Goal: Task Accomplishment & Management: Use online tool/utility

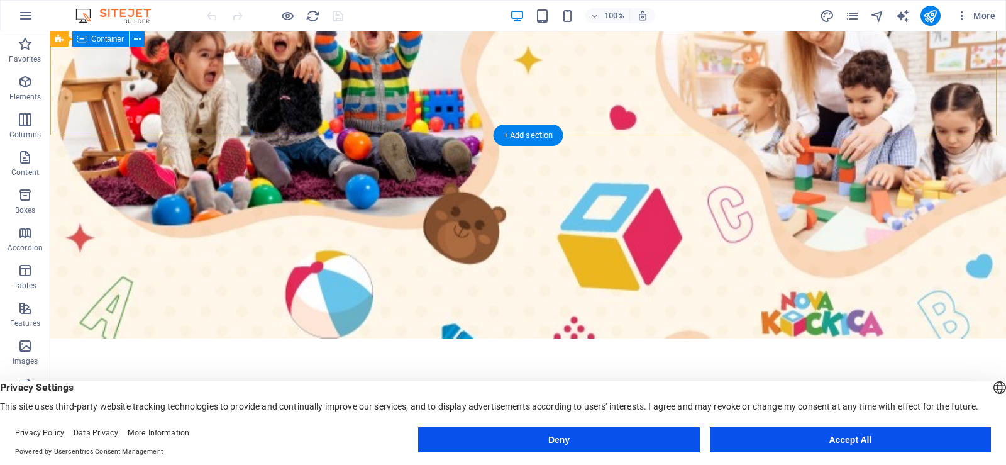
scroll to position [270, 0]
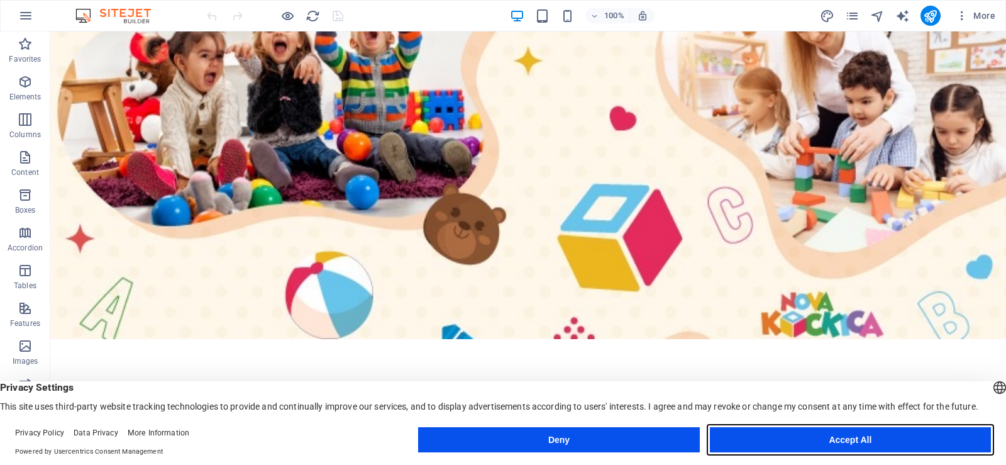
click at [841, 439] on button "Accept All" at bounding box center [850, 439] width 281 height 25
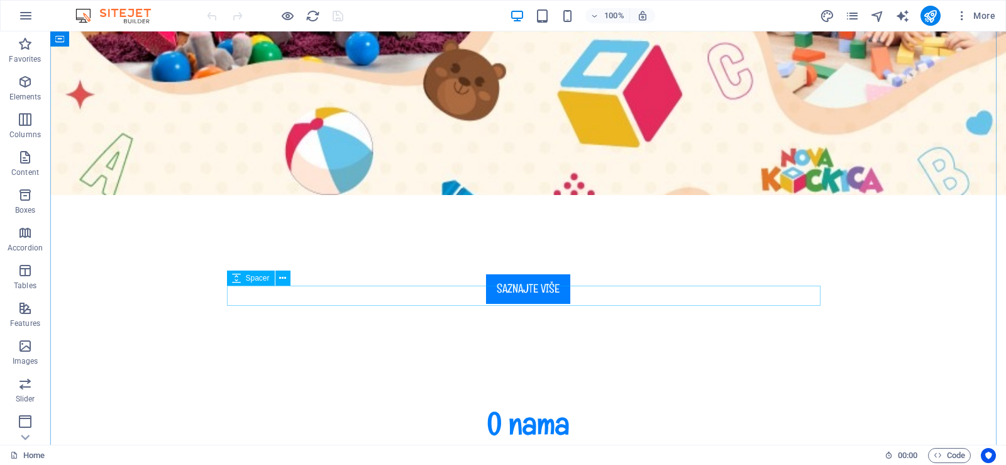
scroll to position [431, 0]
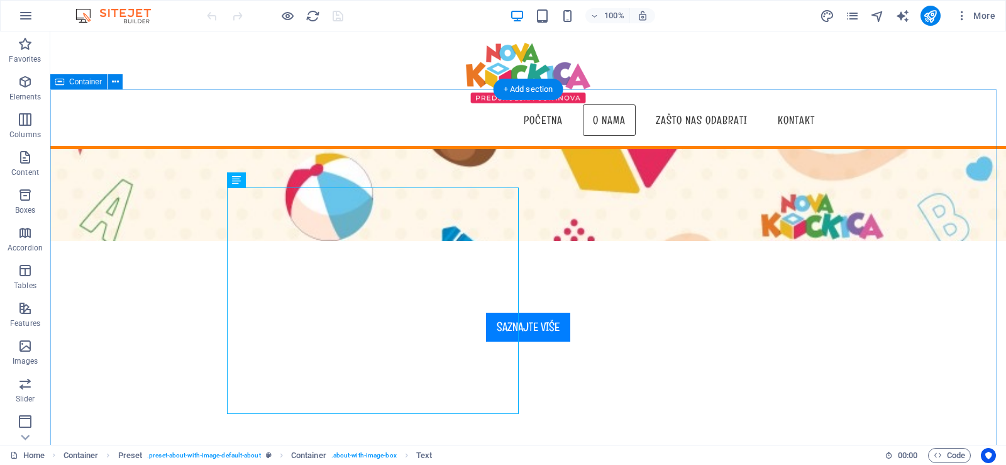
scroll to position [289, 0]
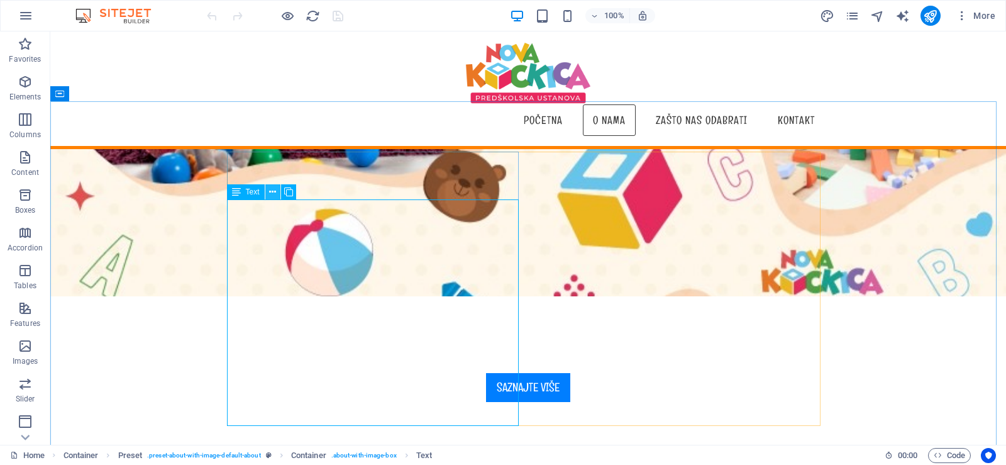
click at [272, 196] on icon at bounding box center [272, 192] width 7 height 13
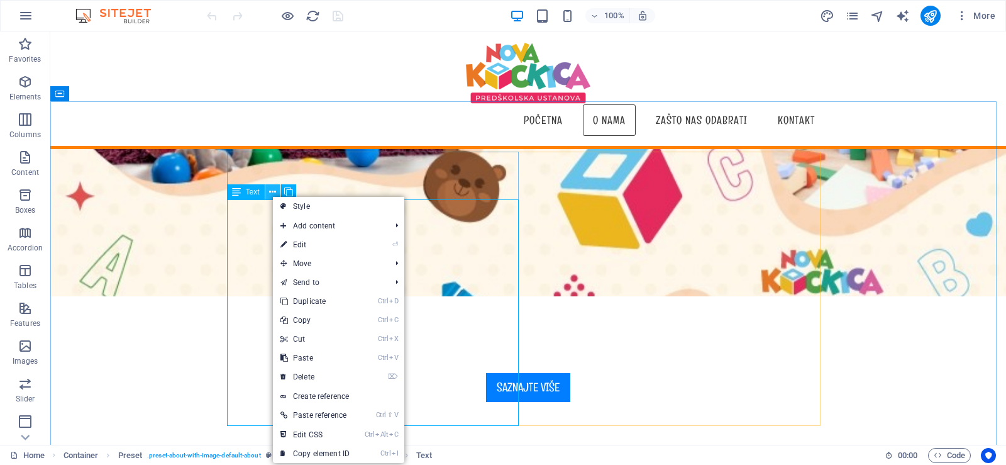
click at [272, 196] on icon at bounding box center [272, 192] width 7 height 13
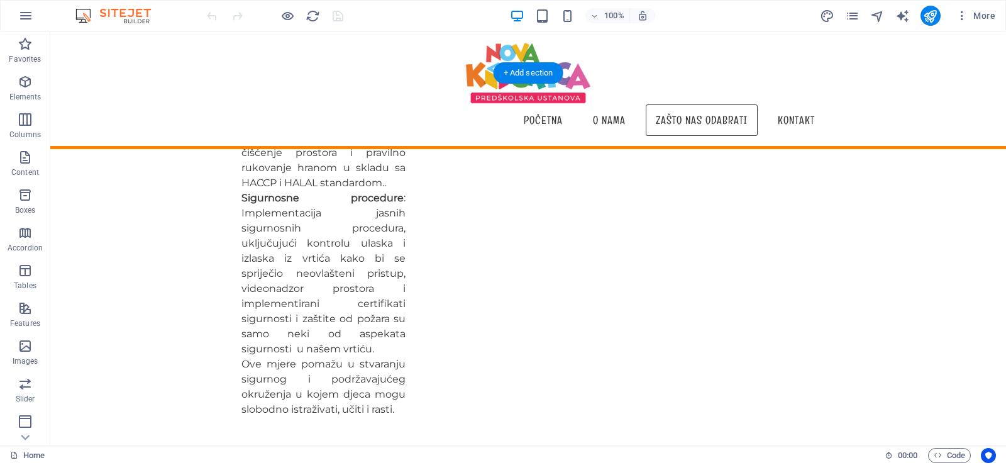
scroll to position [1578, 0]
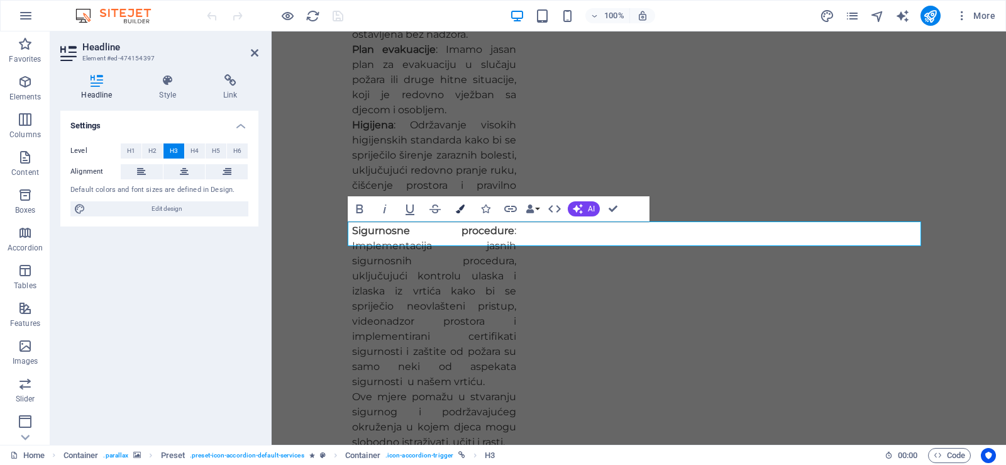
click at [459, 206] on icon "button" at bounding box center [460, 208] width 9 height 9
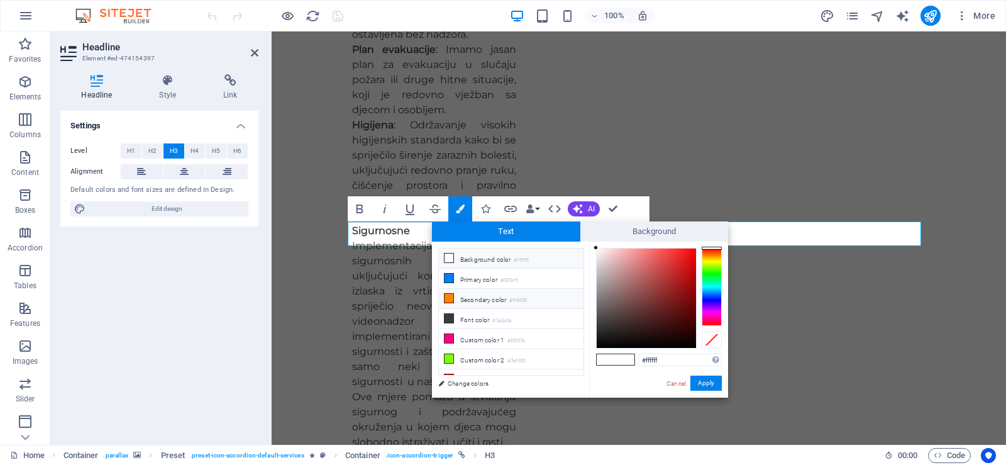
click at [450, 298] on icon at bounding box center [449, 298] width 9 height 9
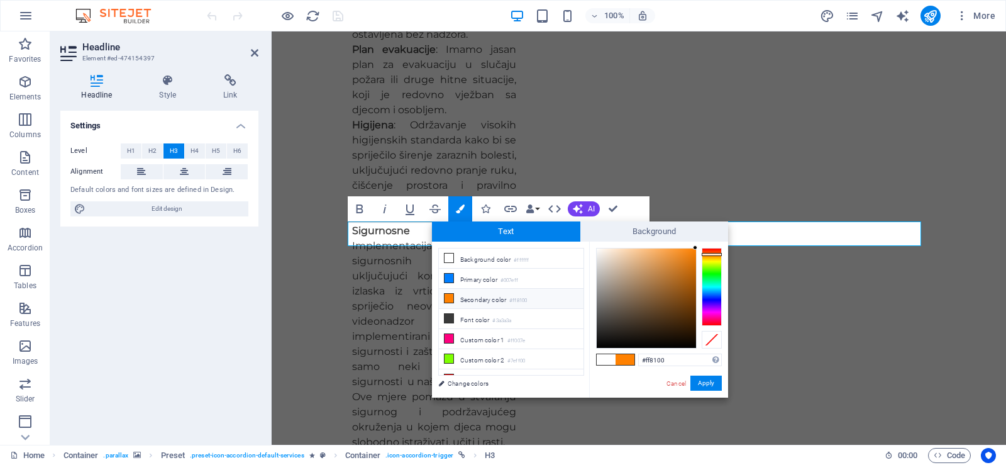
type input "#31ff00"
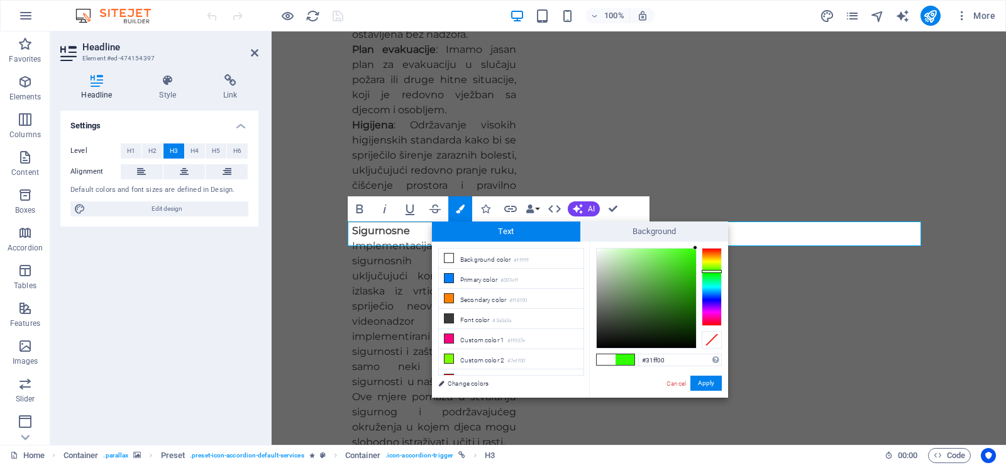
click at [712, 271] on div at bounding box center [712, 287] width 20 height 78
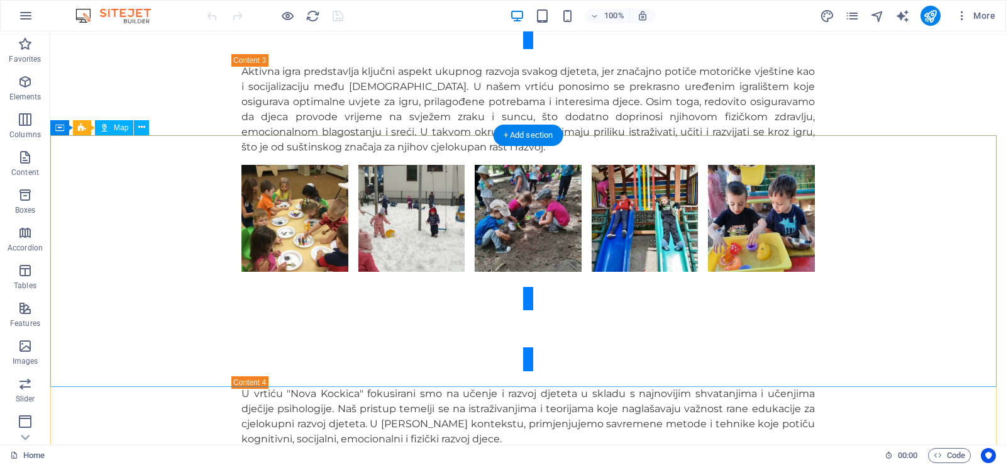
scroll to position [4744, 0]
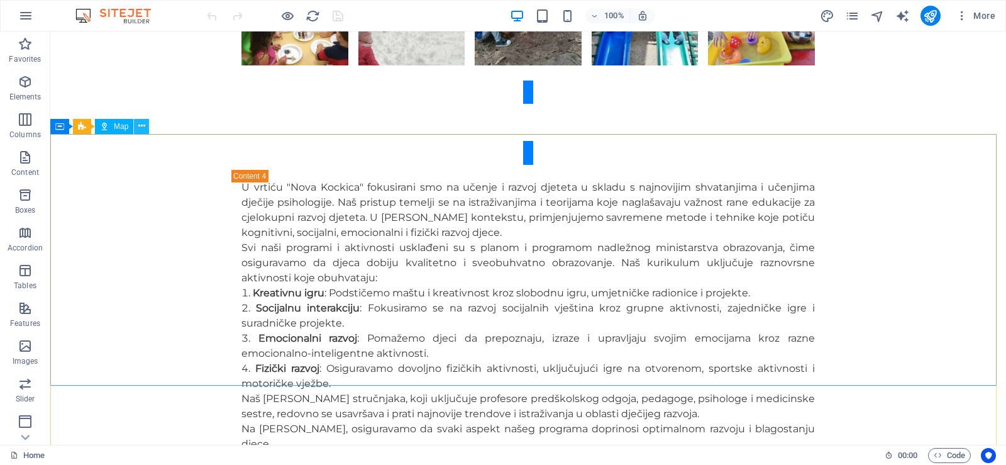
click at [142, 128] on icon at bounding box center [141, 125] width 7 height 13
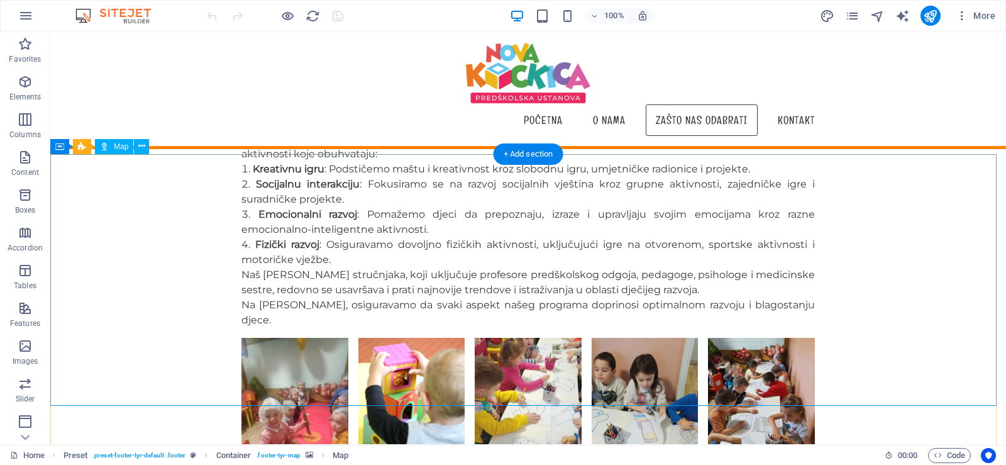
scroll to position [4724, 0]
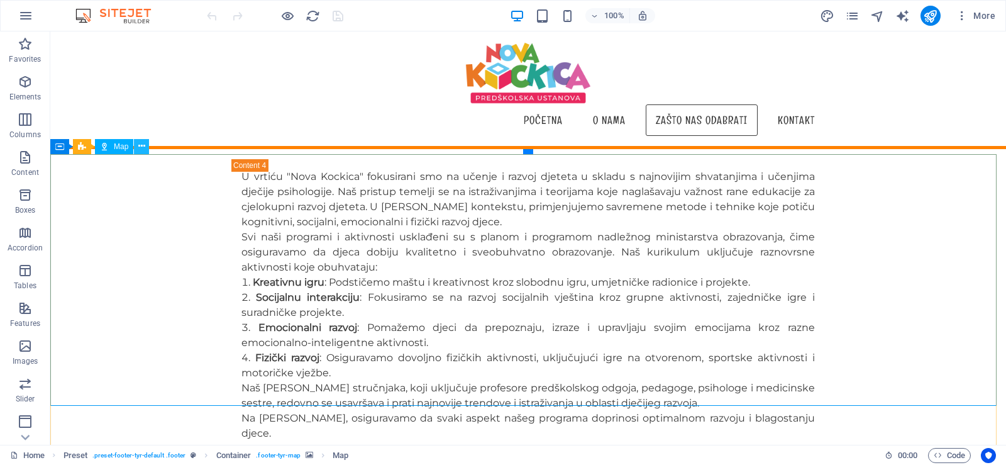
click at [142, 150] on icon at bounding box center [141, 146] width 7 height 13
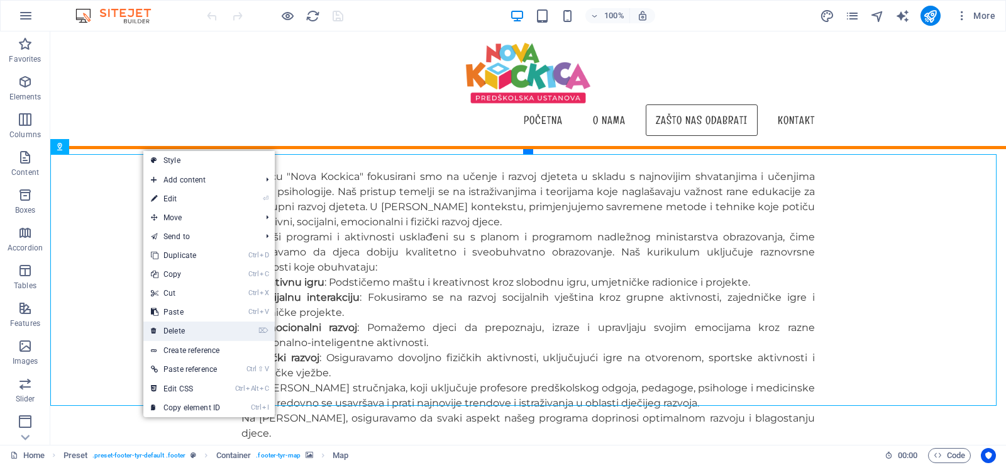
click at [199, 336] on link "⌦ Delete" at bounding box center [185, 330] width 84 height 19
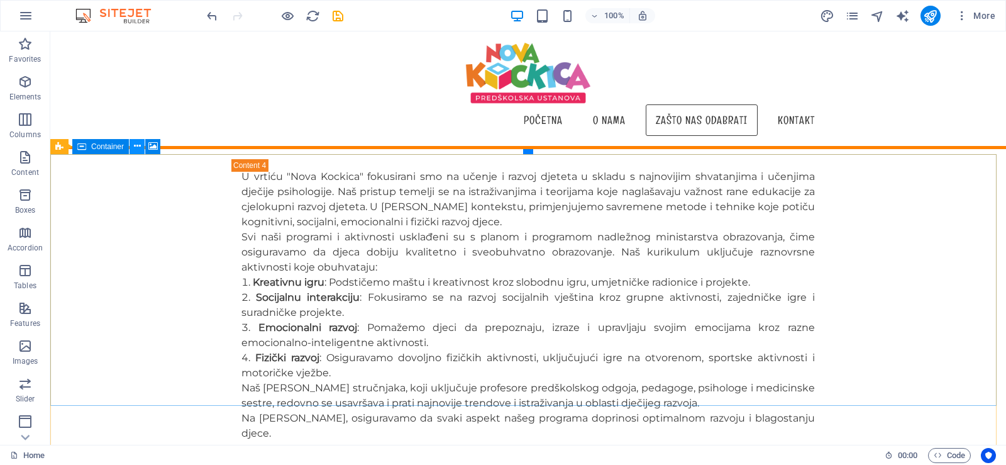
click at [138, 147] on icon at bounding box center [137, 146] width 7 height 13
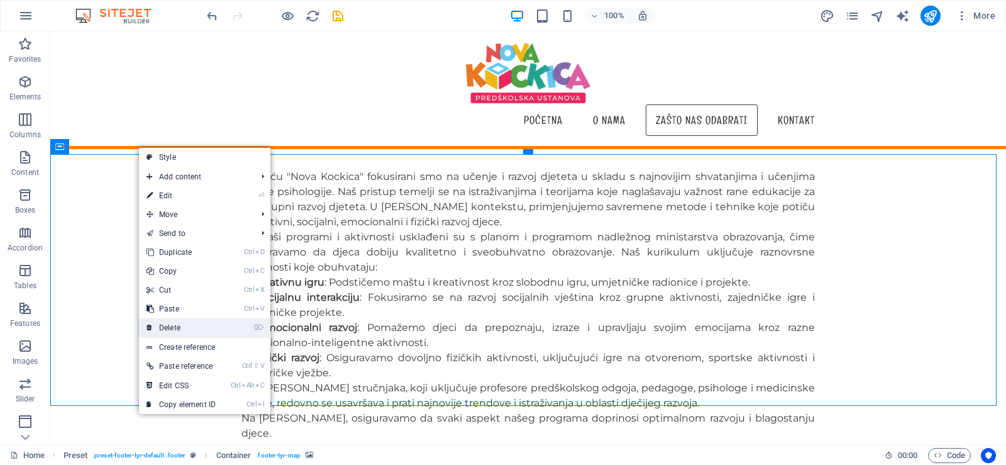
click at [194, 329] on link "⌦ Delete" at bounding box center [181, 327] width 84 height 19
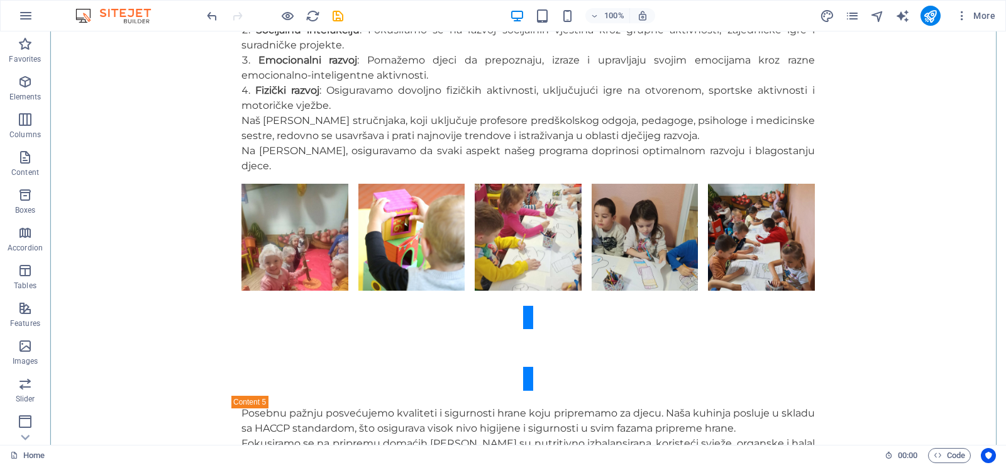
scroll to position [5022, 0]
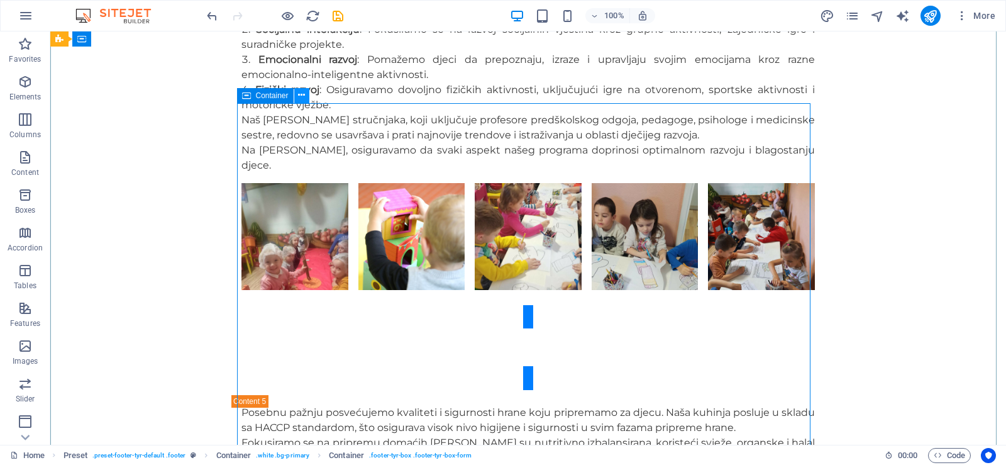
click at [304, 96] on icon at bounding box center [301, 95] width 7 height 13
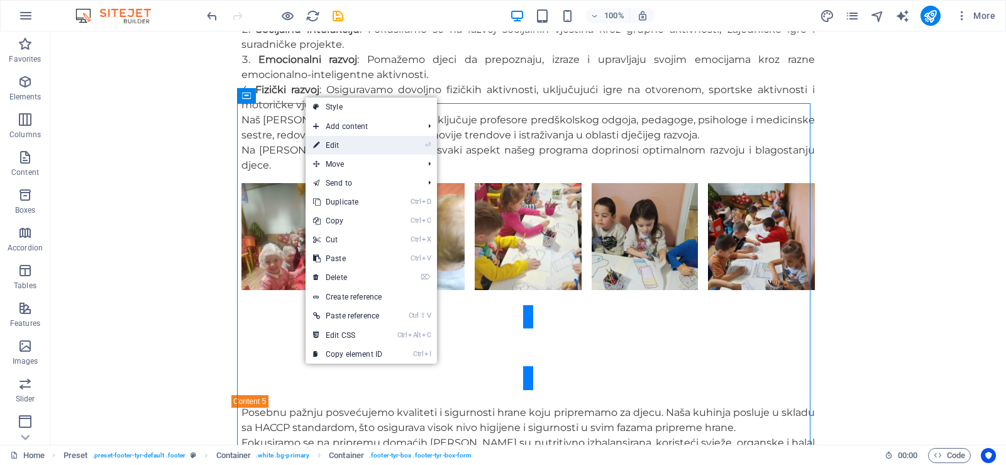
click at [371, 147] on link "⏎ Edit" at bounding box center [348, 145] width 84 height 19
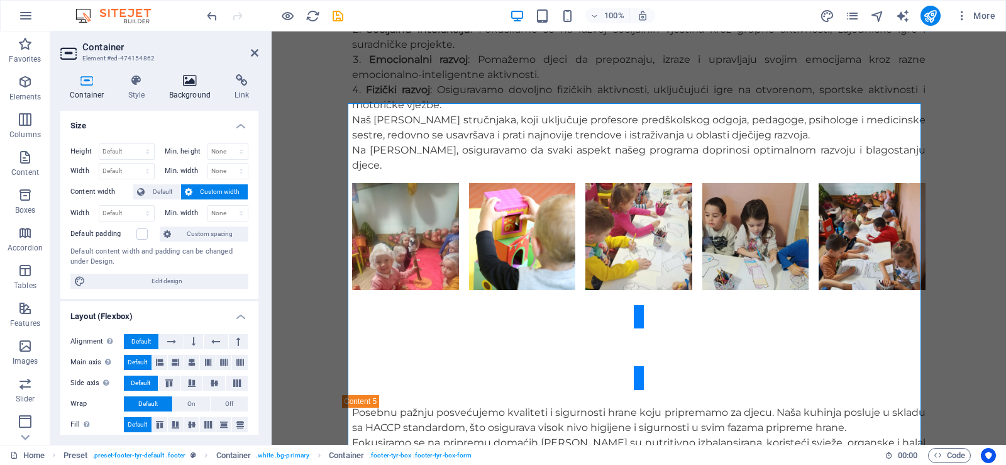
click at [185, 82] on icon at bounding box center [190, 80] width 61 height 13
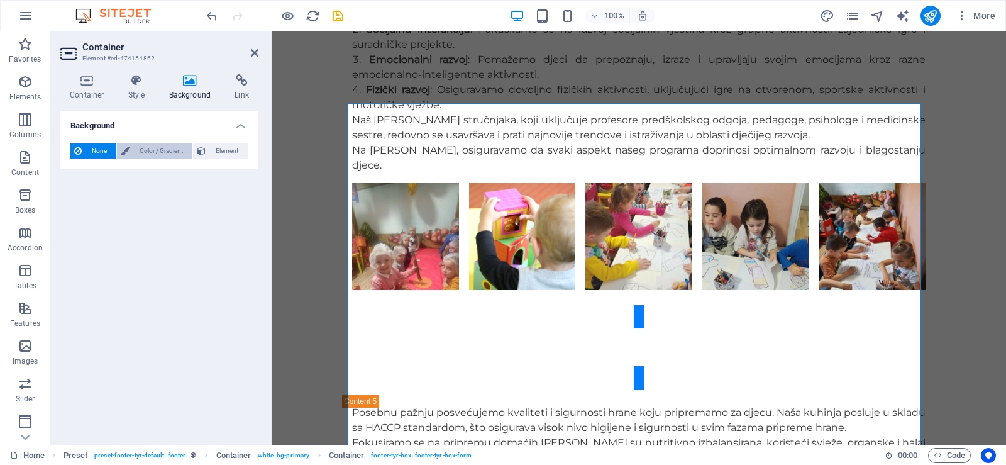
click at [161, 152] on span "Color / Gradient" at bounding box center [160, 150] width 55 height 15
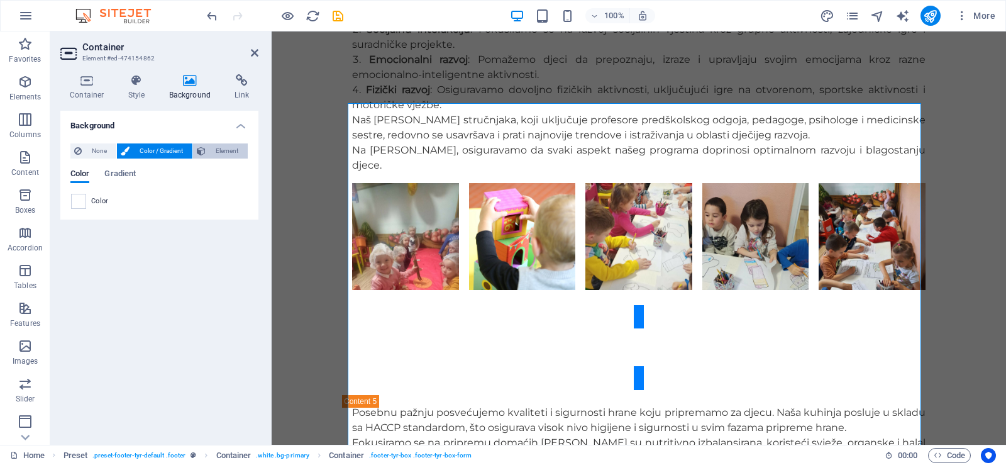
click at [203, 152] on icon at bounding box center [201, 150] width 9 height 15
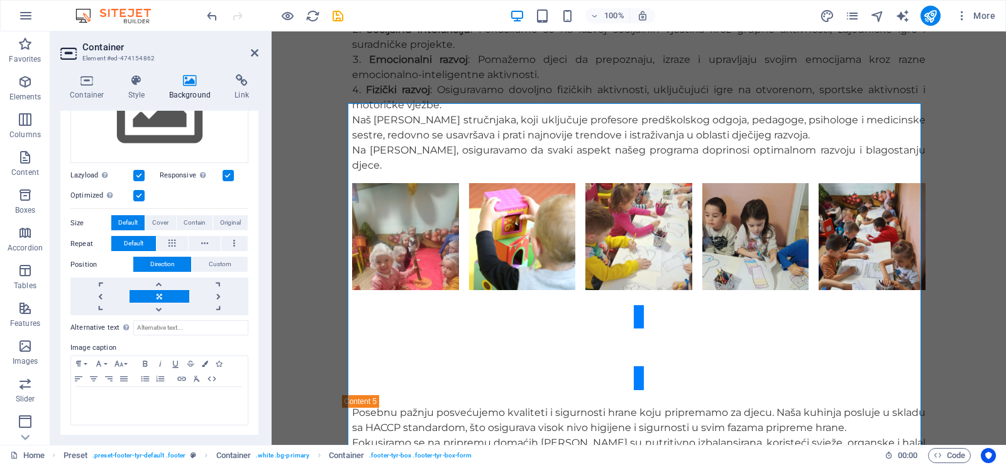
scroll to position [10, 0]
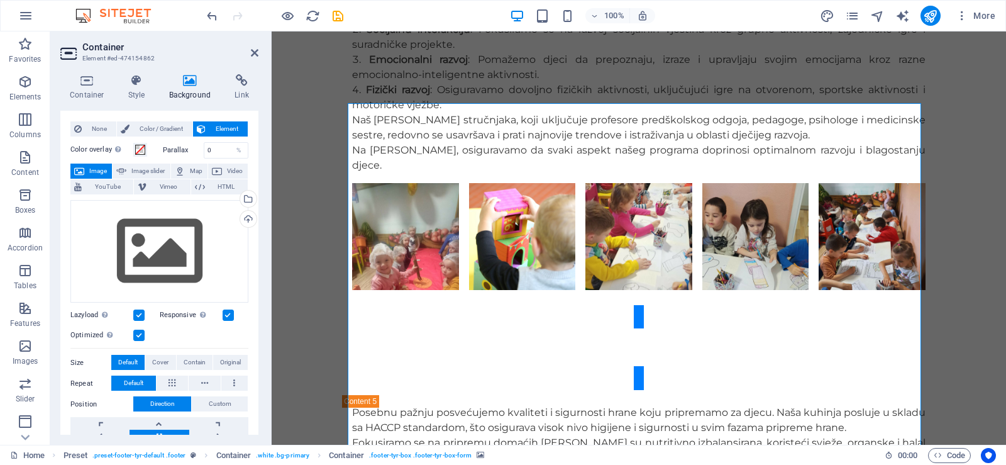
scroll to position [0, 0]
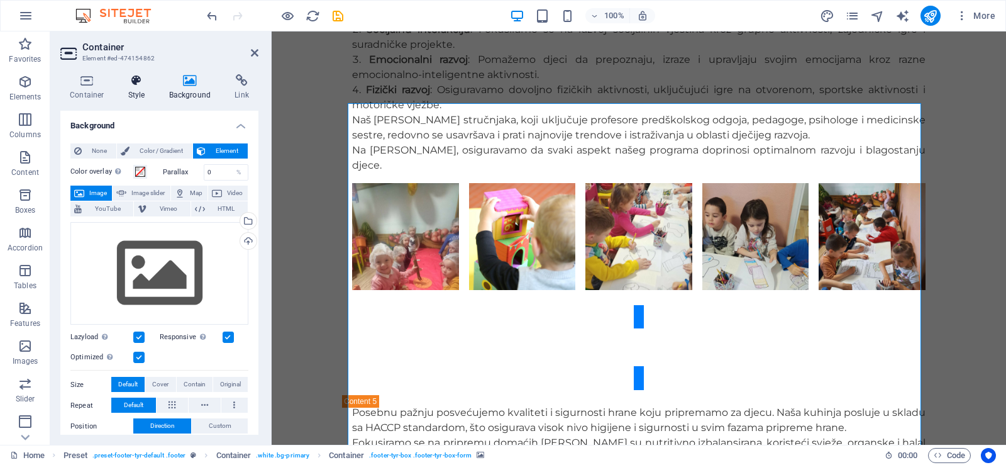
click at [128, 83] on icon at bounding box center [137, 80] width 36 height 13
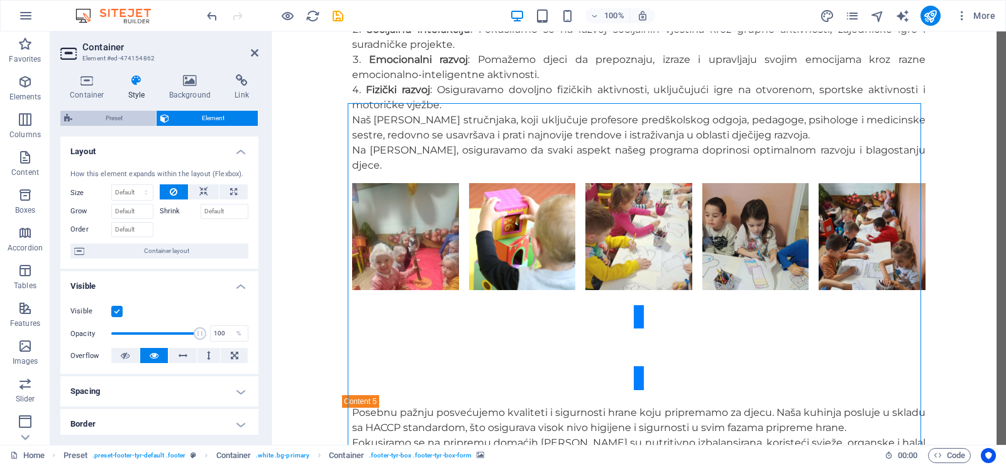
click at [122, 116] on span "Preset" at bounding box center [114, 118] width 76 height 15
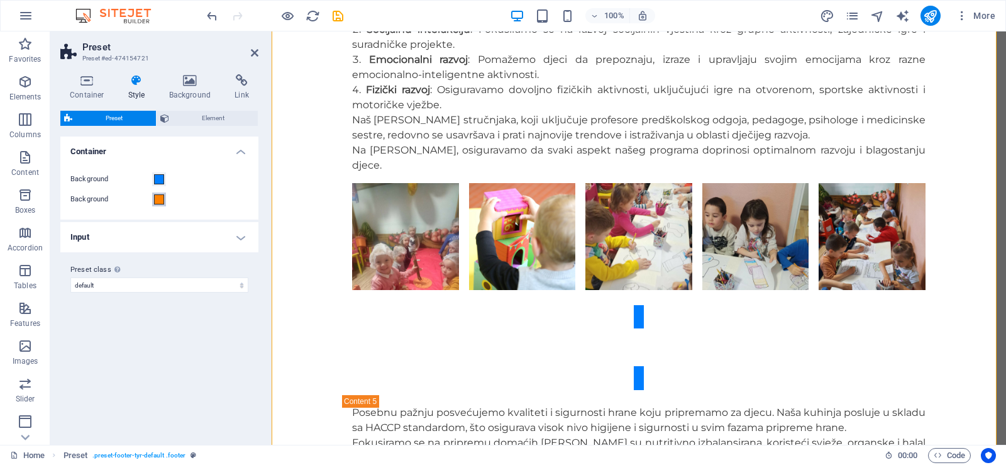
click at [157, 197] on span at bounding box center [159, 199] width 10 height 10
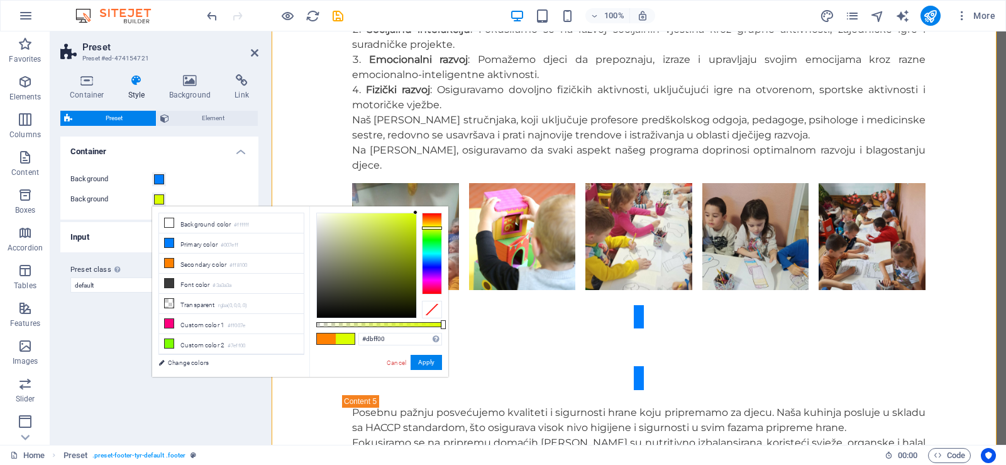
click at [428, 228] on div at bounding box center [432, 254] width 20 height 82
click at [433, 226] on div at bounding box center [432, 226] width 20 height 3
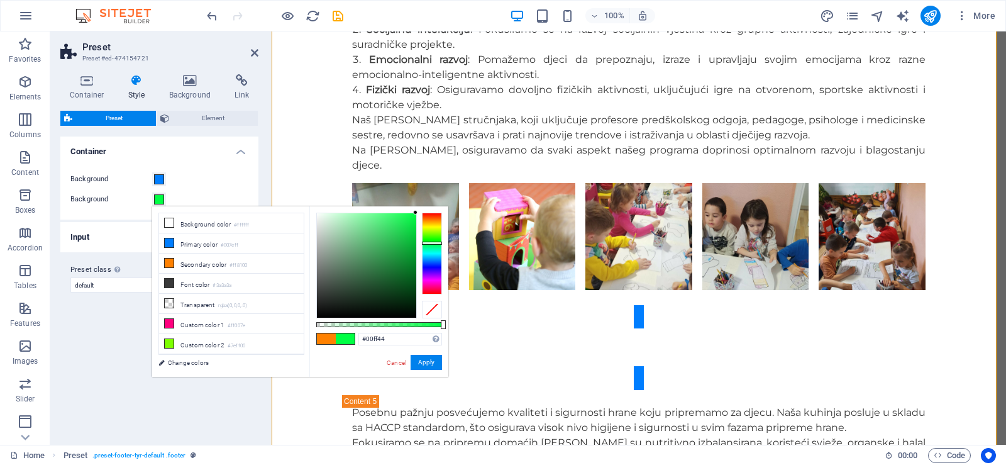
click at [432, 243] on div at bounding box center [432, 254] width 20 height 82
click at [402, 224] on div at bounding box center [366, 265] width 99 height 104
click at [410, 219] on div at bounding box center [366, 265] width 99 height 104
type input "#0dcf41"
click at [409, 232] on div at bounding box center [366, 265] width 99 height 104
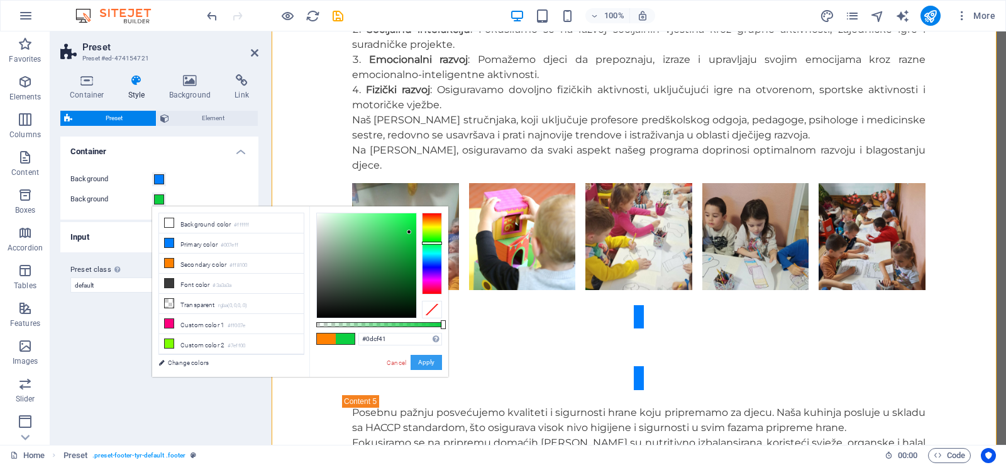
click at [424, 358] on button "Apply" at bounding box center [426, 362] width 31 height 15
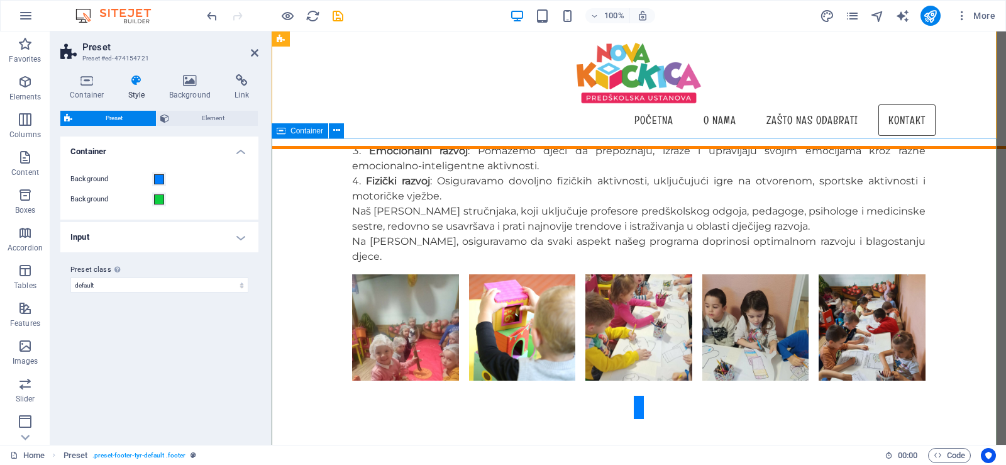
scroll to position [4895, 0]
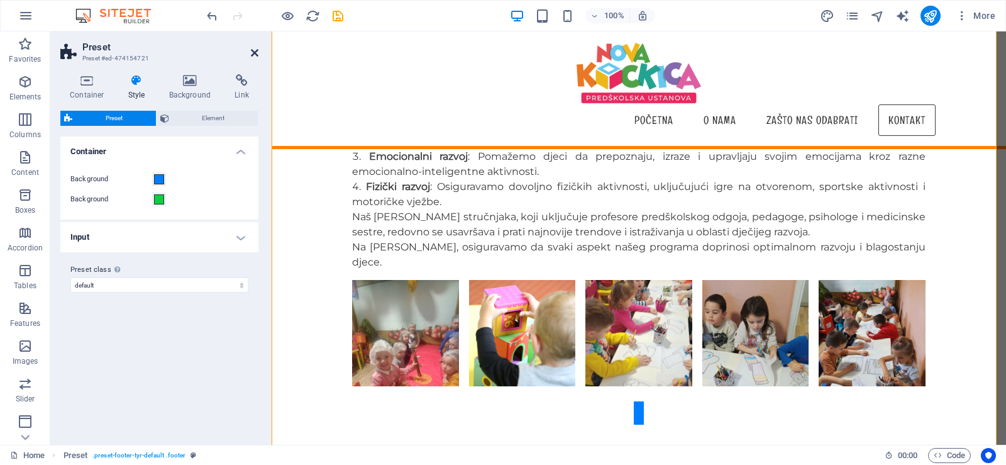
click at [253, 50] on icon at bounding box center [255, 53] width 8 height 10
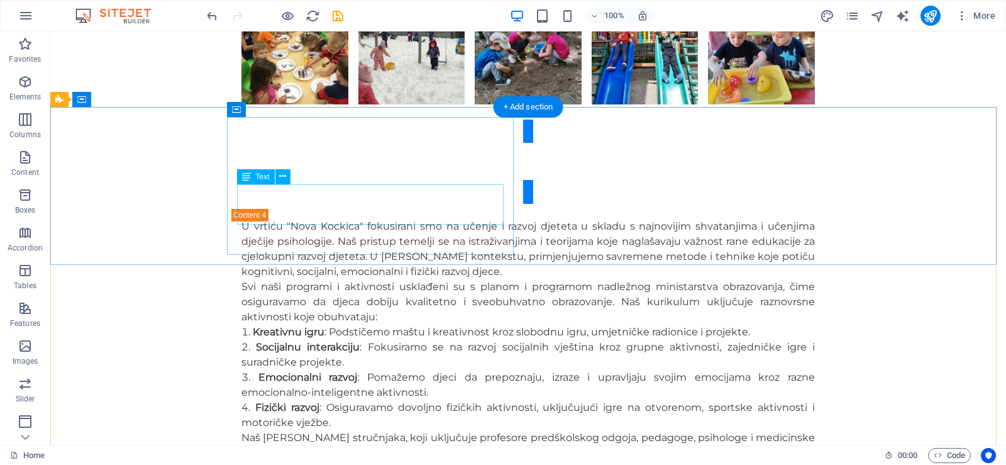
scroll to position [4773, 0]
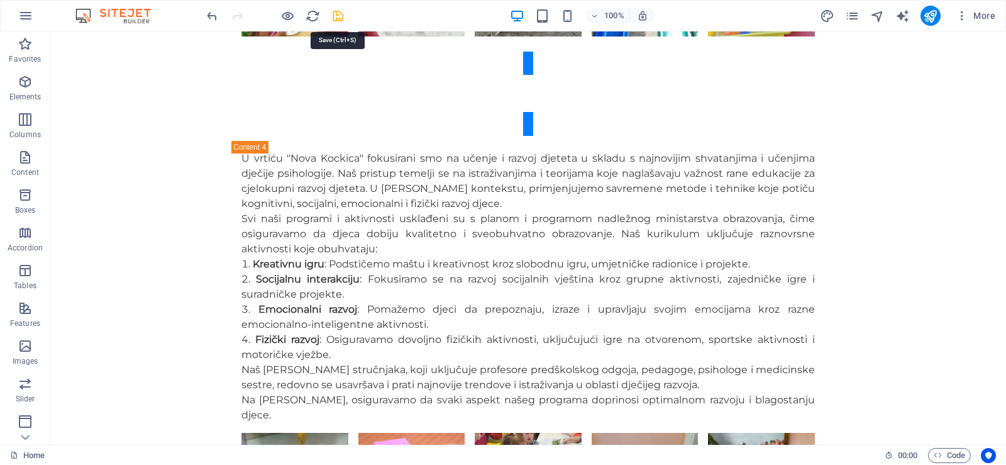
click at [337, 13] on icon "save" at bounding box center [338, 16] width 14 height 14
checkbox input "false"
click at [929, 12] on icon "publish" at bounding box center [930, 16] width 14 height 14
